Goal: Task Accomplishment & Management: Manage account settings

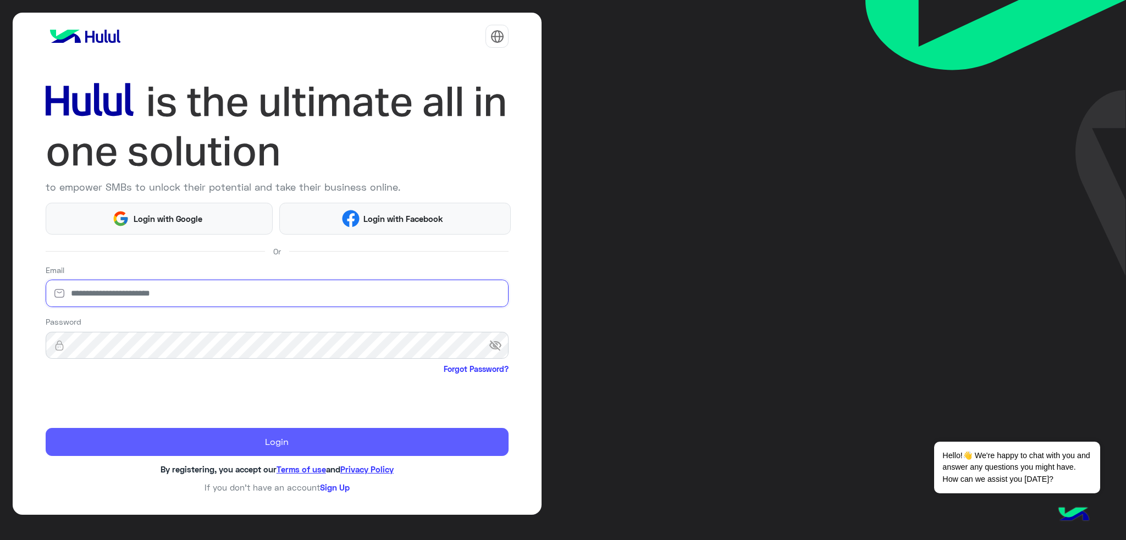
type input "**********"
click at [365, 442] on button "Login" at bounding box center [277, 442] width 463 height 28
click at [302, 444] on button "Login" at bounding box center [277, 442] width 463 height 28
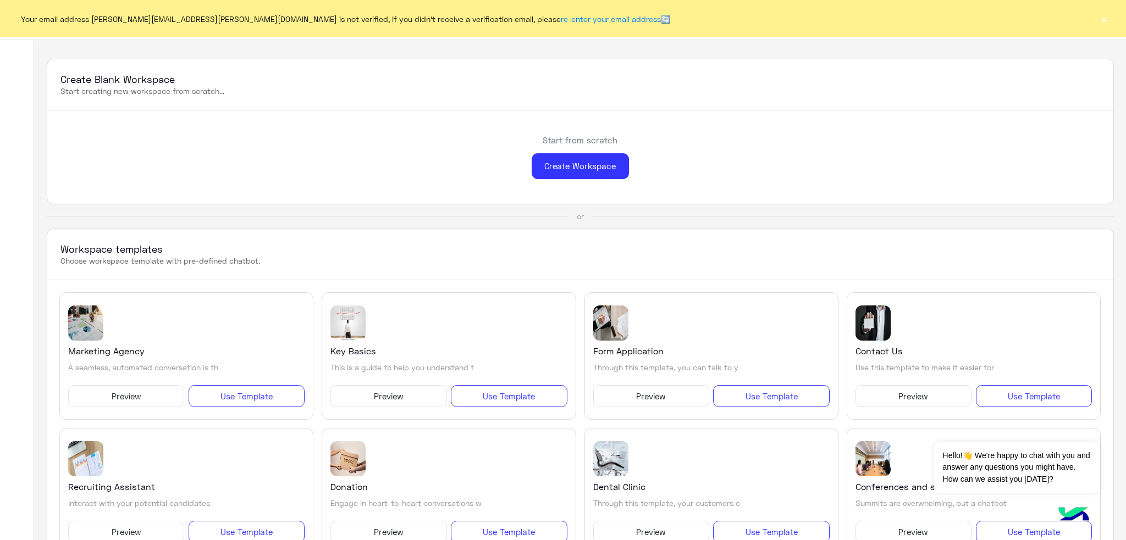
click at [1106, 19] on button "×" at bounding box center [1103, 18] width 11 height 11
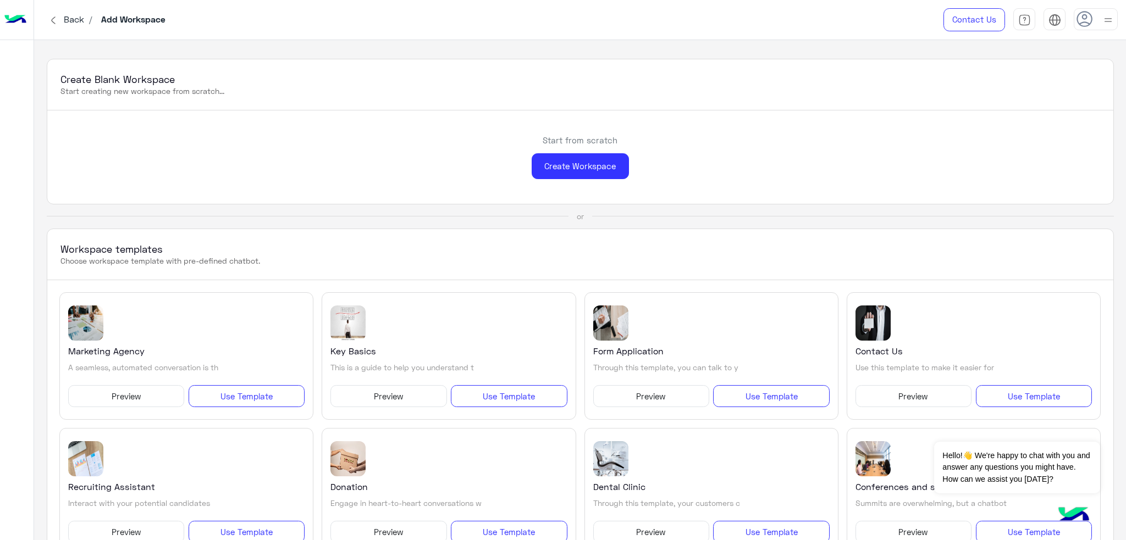
click at [1104, 15] on img at bounding box center [1108, 20] width 14 height 14
click at [1012, 148] on link "Sign Out" at bounding box center [1019, 146] width 31 height 9
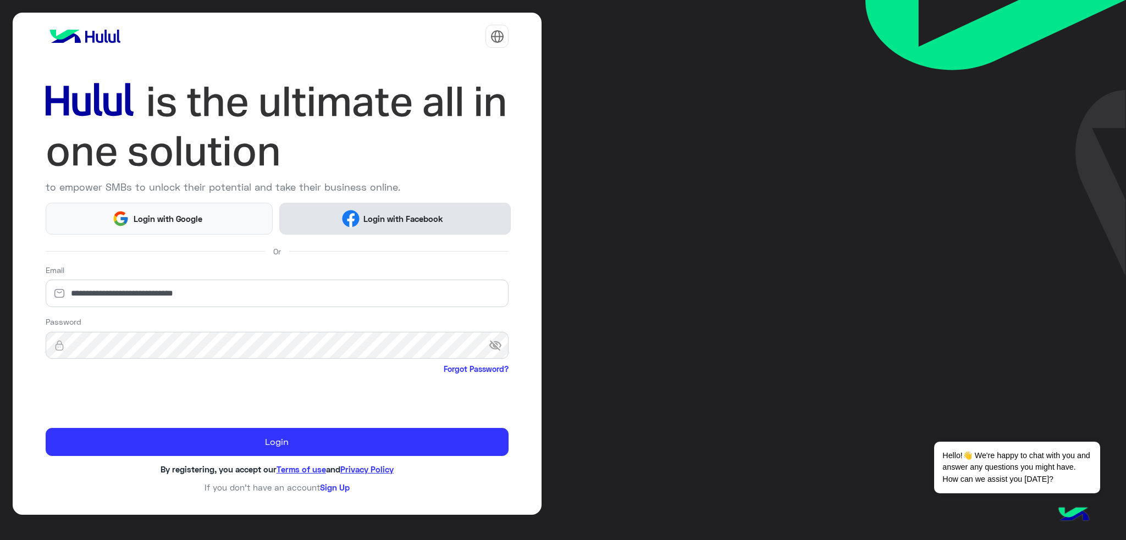
click at [374, 218] on span "Login with Facebook" at bounding box center [403, 219] width 88 height 13
